Goal: Transaction & Acquisition: Obtain resource

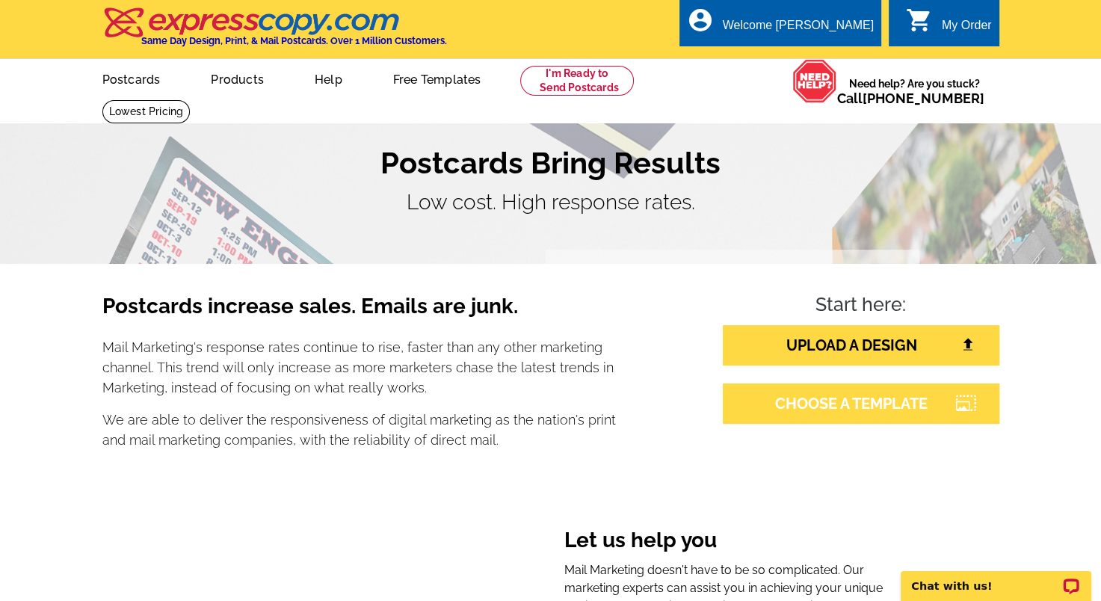
click at [907, 412] on link "CHOOSE A TEMPLATE" at bounding box center [861, 403] width 276 height 40
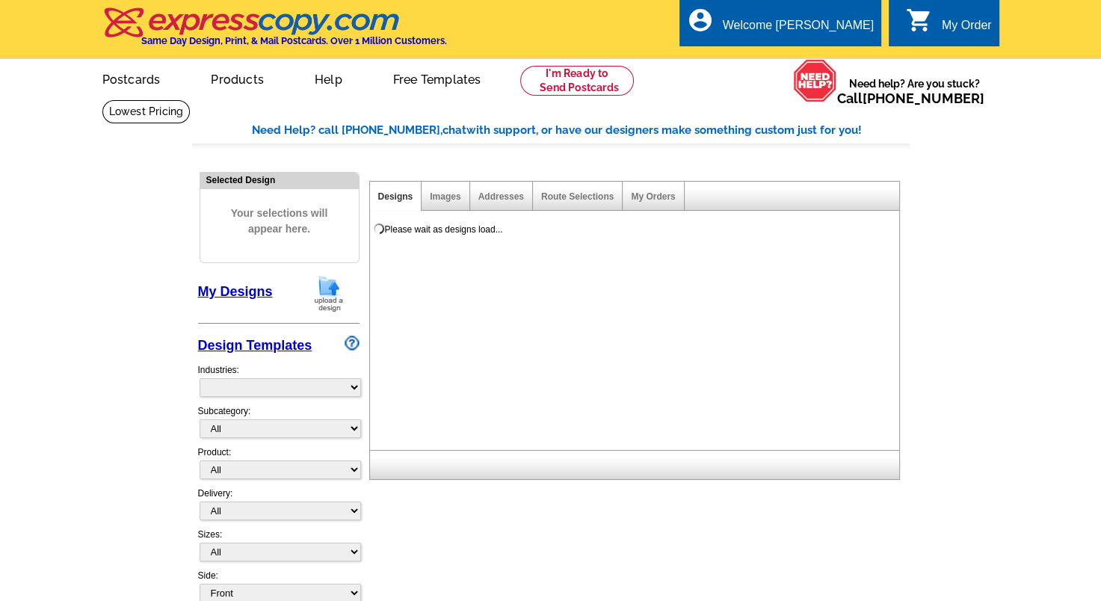
select select "785"
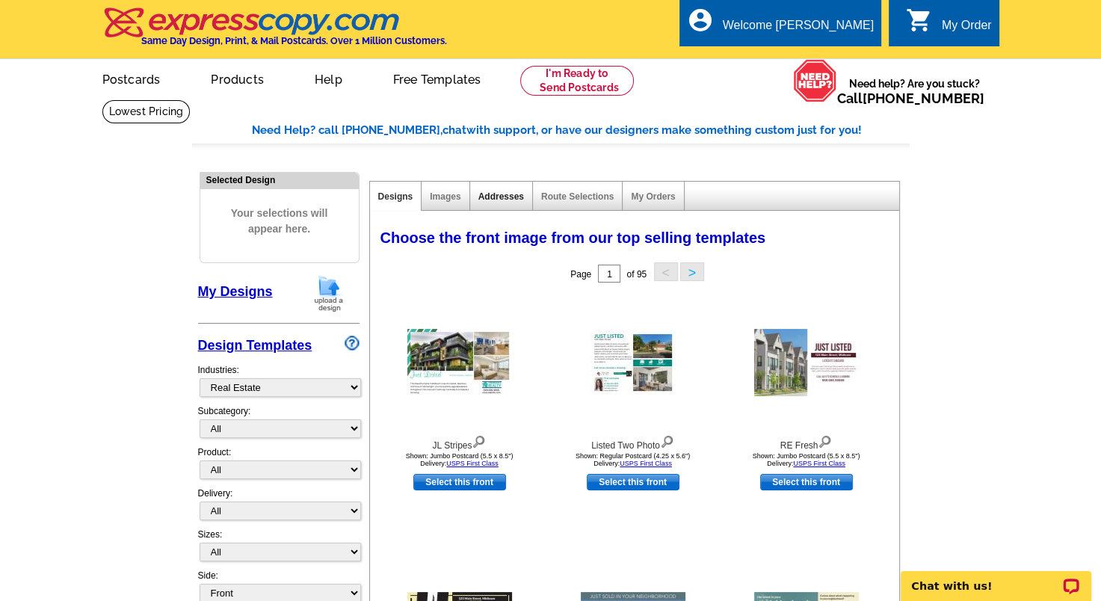
click at [494, 201] on link "Addresses" at bounding box center [501, 196] width 46 height 10
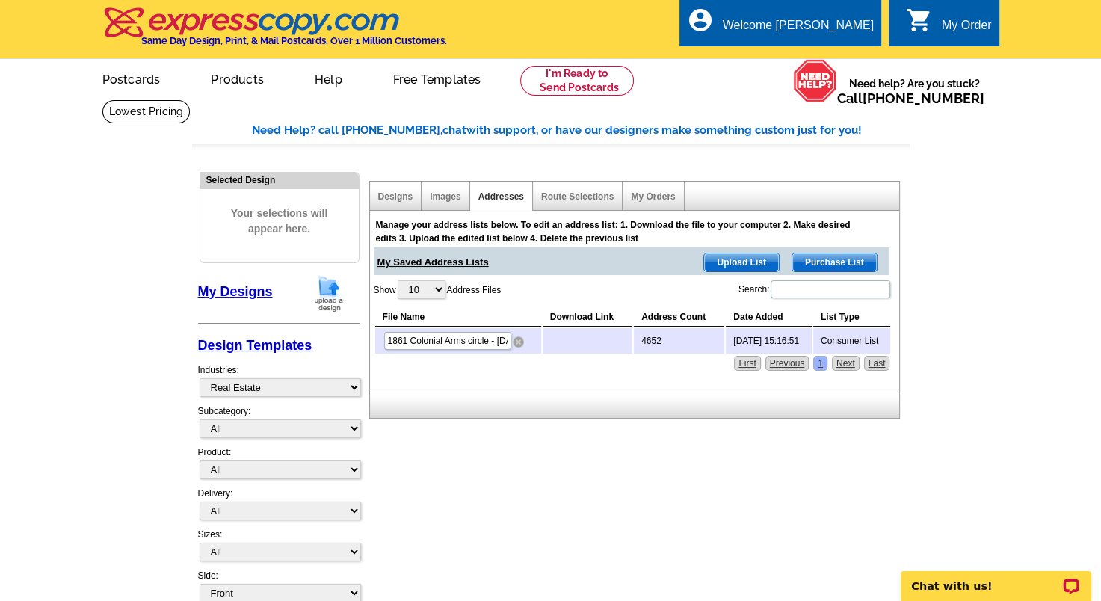
click at [518, 339] on img at bounding box center [518, 341] width 11 height 11
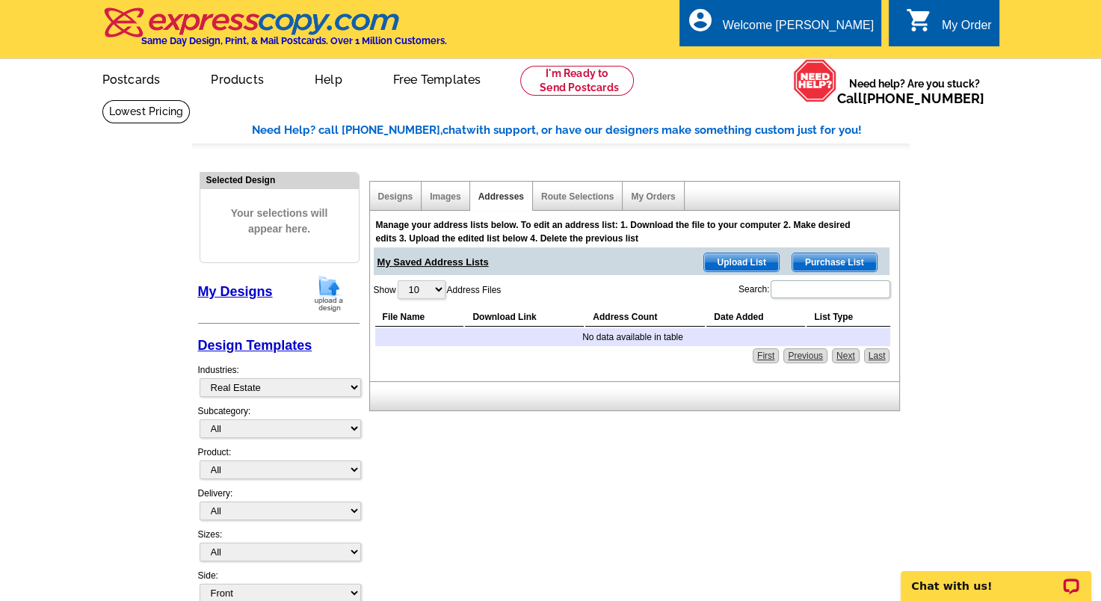
click at [233, 424] on select "All RE/MAX® Referrals Keller Williams® Berkshire Hathaway Home Services Century…" at bounding box center [279, 428] width 161 height 19
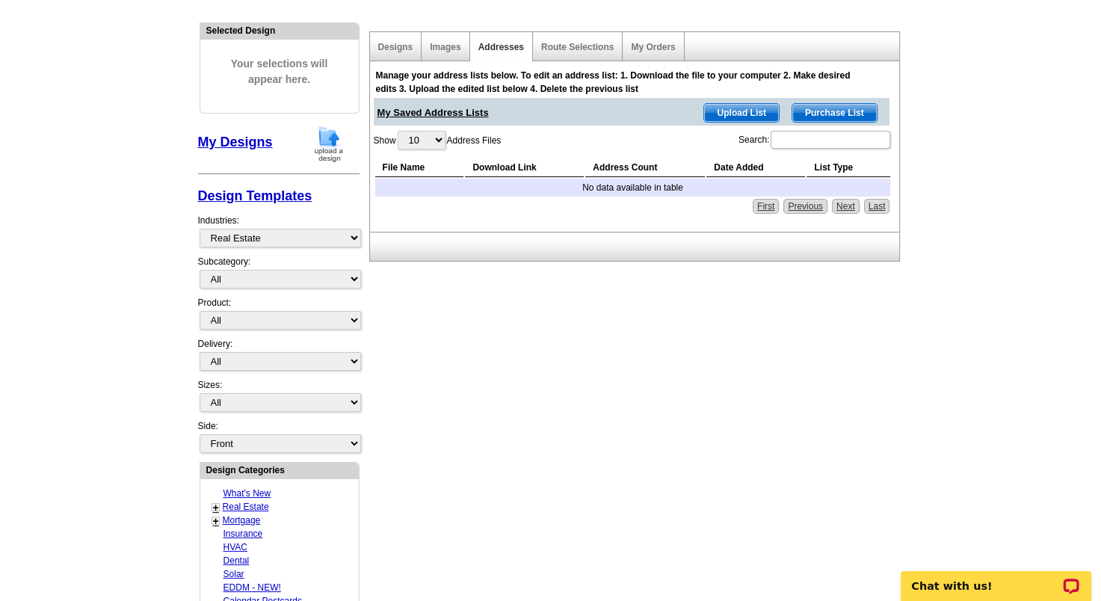
scroll to position [224, 0]
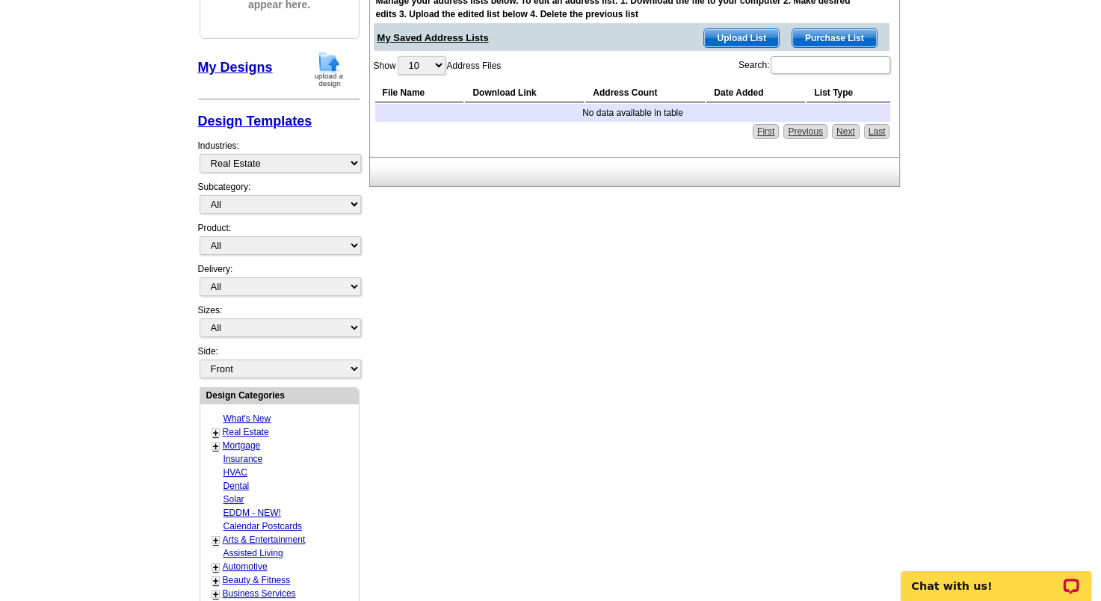
click at [217, 427] on link "+" at bounding box center [216, 433] width 6 height 12
click at [245, 440] on link "Farming" at bounding box center [242, 445] width 33 height 10
click at [228, 441] on link "Farming" at bounding box center [242, 445] width 33 height 10
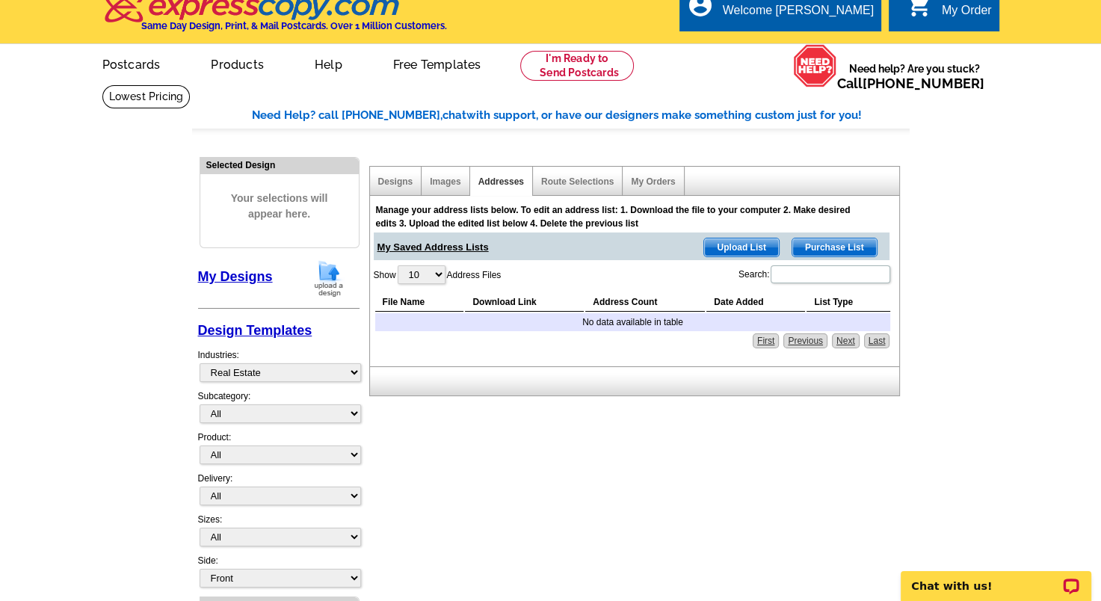
scroll to position [0, 0]
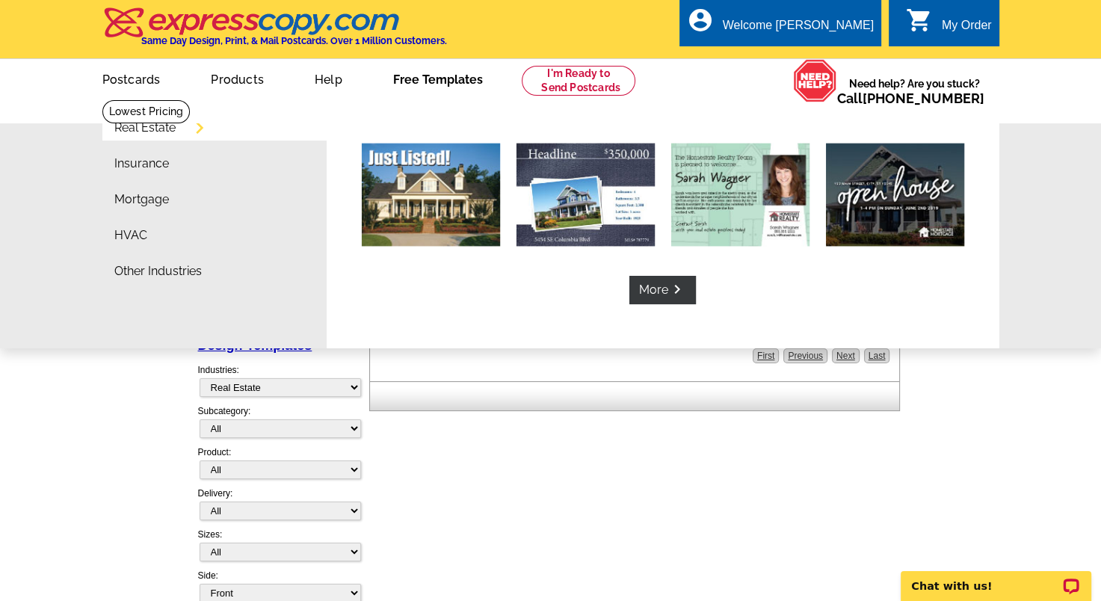
click at [430, 78] on link "Free Templates" at bounding box center [437, 78] width 137 height 35
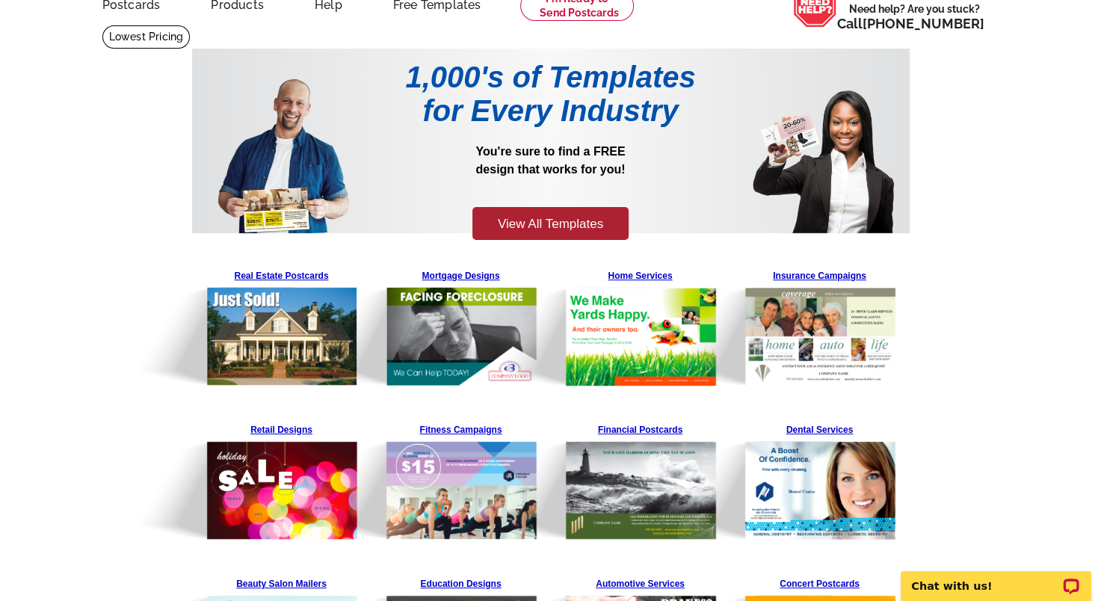
scroll to position [299, 0]
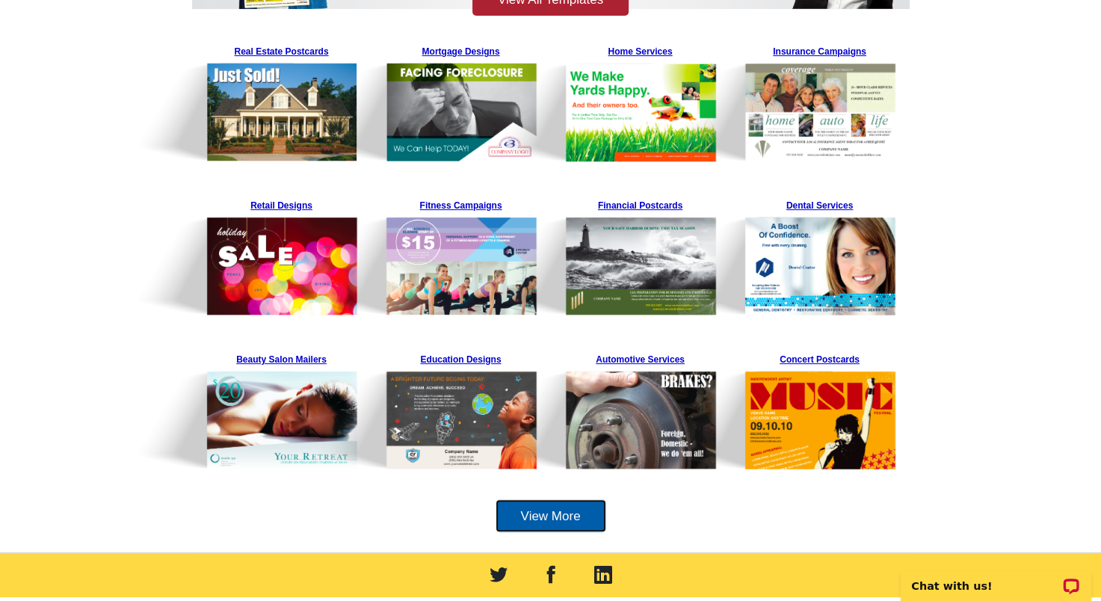
click at [563, 513] on link "View More" at bounding box center [550, 516] width 111 height 34
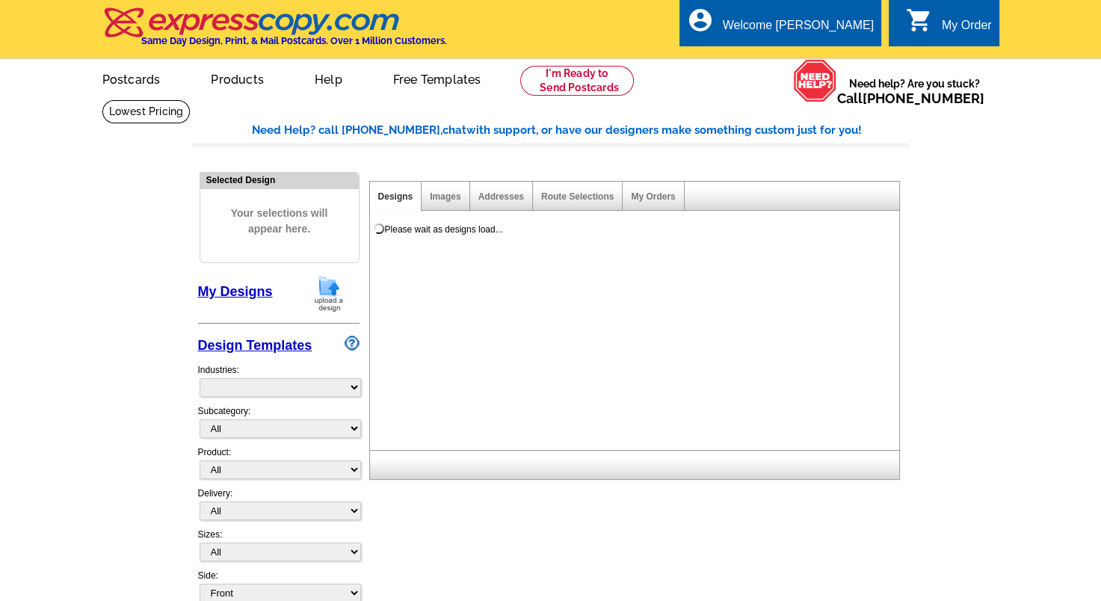
select select "785"
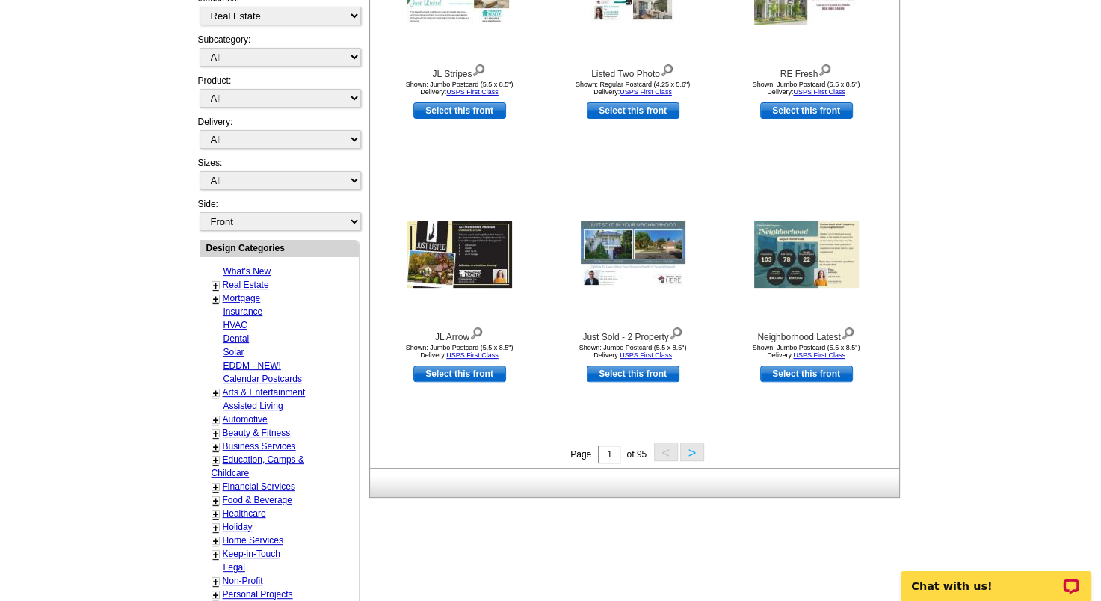
scroll to position [374, 0]
